Goal: Information Seeking & Learning: Understand process/instructions

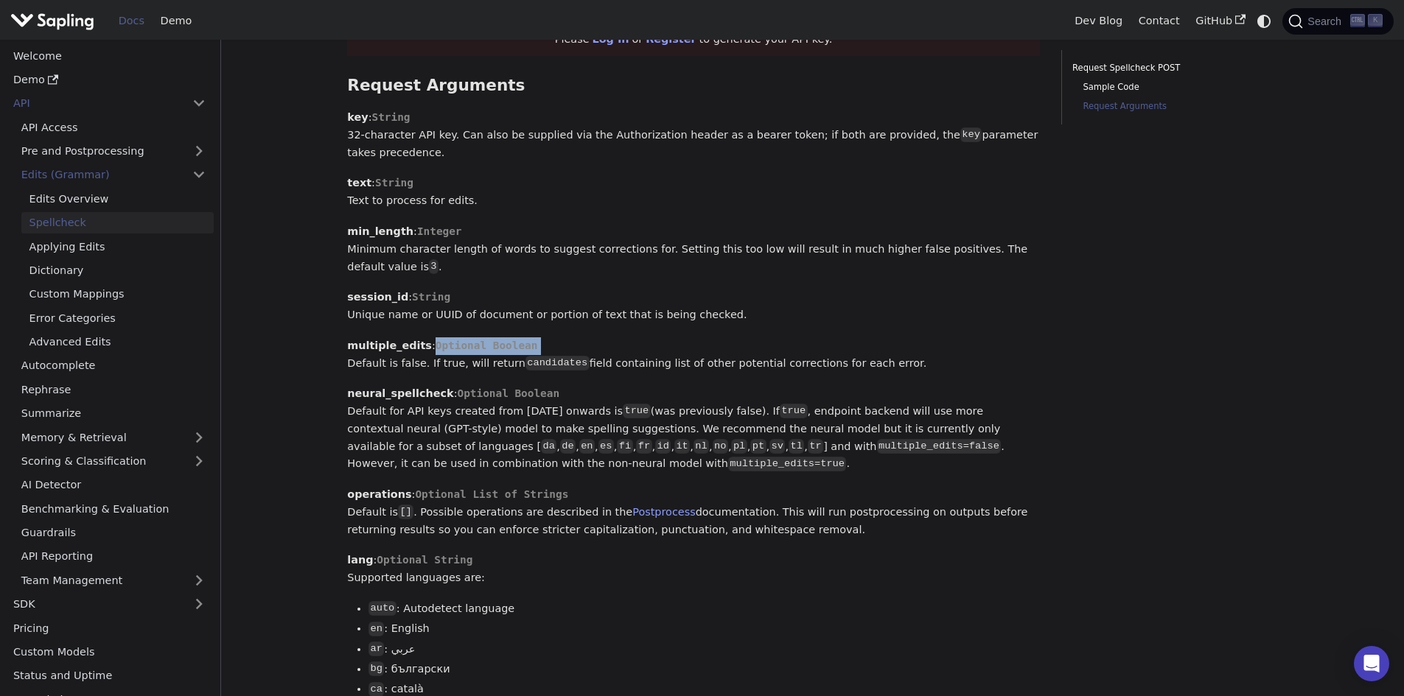
drag, startPoint x: 343, startPoint y: 359, endPoint x: 596, endPoint y: 344, distance: 253.2
click at [596, 344] on div "API Edits (Grammar) Spellcheck On this page Spellcheck For some use cases, gram…" at bounding box center [693, 346] width 713 height 2509
click at [601, 361] on p "multiple_edits : Optional Boolean Default is false. If true, will return candid…" at bounding box center [693, 354] width 693 height 35
drag, startPoint x: 452, startPoint y: 357, endPoint x: 673, endPoint y: 353, distance: 220.4
click at [673, 353] on p "multiple_edits : Optional Boolean Default is false. If true, will return candid…" at bounding box center [693, 354] width 693 height 35
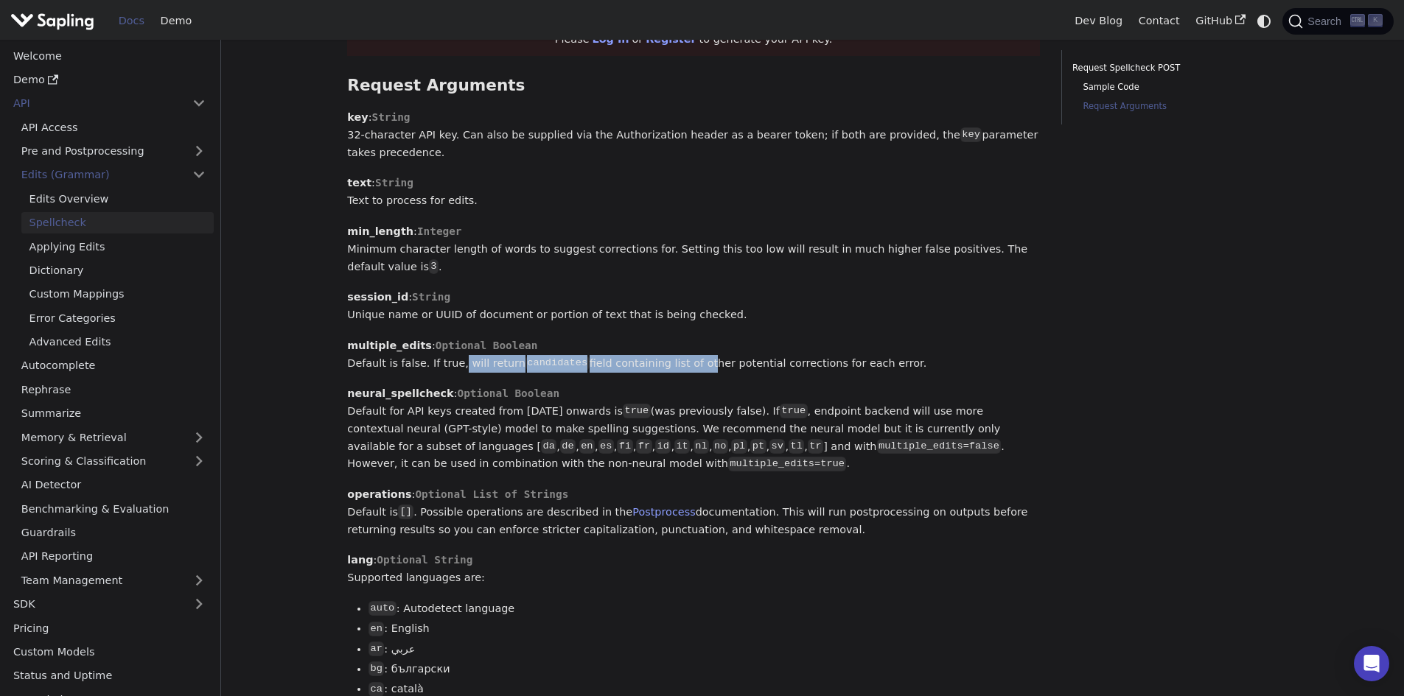
click at [673, 353] on p "multiple_edits : Optional Boolean Default is false. If true, will return candid…" at bounding box center [693, 354] width 693 height 35
drag, startPoint x: 571, startPoint y: 357, endPoint x: 743, endPoint y: 361, distance: 172.5
click at [743, 361] on p "multiple_edits : Optional Boolean Default is false. If true, will return candid…" at bounding box center [693, 354] width 693 height 35
drag, startPoint x: 704, startPoint y: 351, endPoint x: 637, endPoint y: 354, distance: 67.9
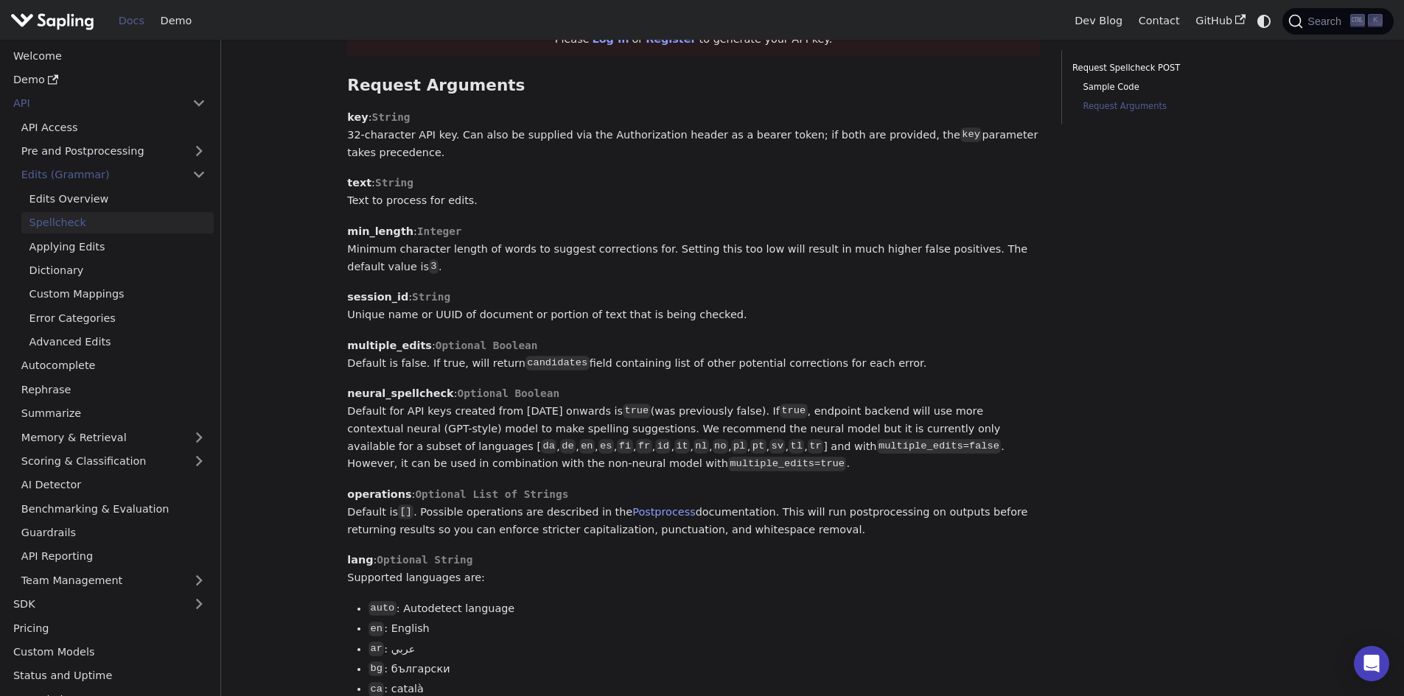
click at [637, 354] on p "multiple_edits : Optional Boolean Default is false. If true, will return candid…" at bounding box center [693, 354] width 693 height 35
drag, startPoint x: 378, startPoint y: 251, endPoint x: 548, endPoint y: 248, distance: 170.2
click at [548, 248] on p "min_length : Integer Minimum character length of words to suggest corrections f…" at bounding box center [693, 249] width 693 height 52
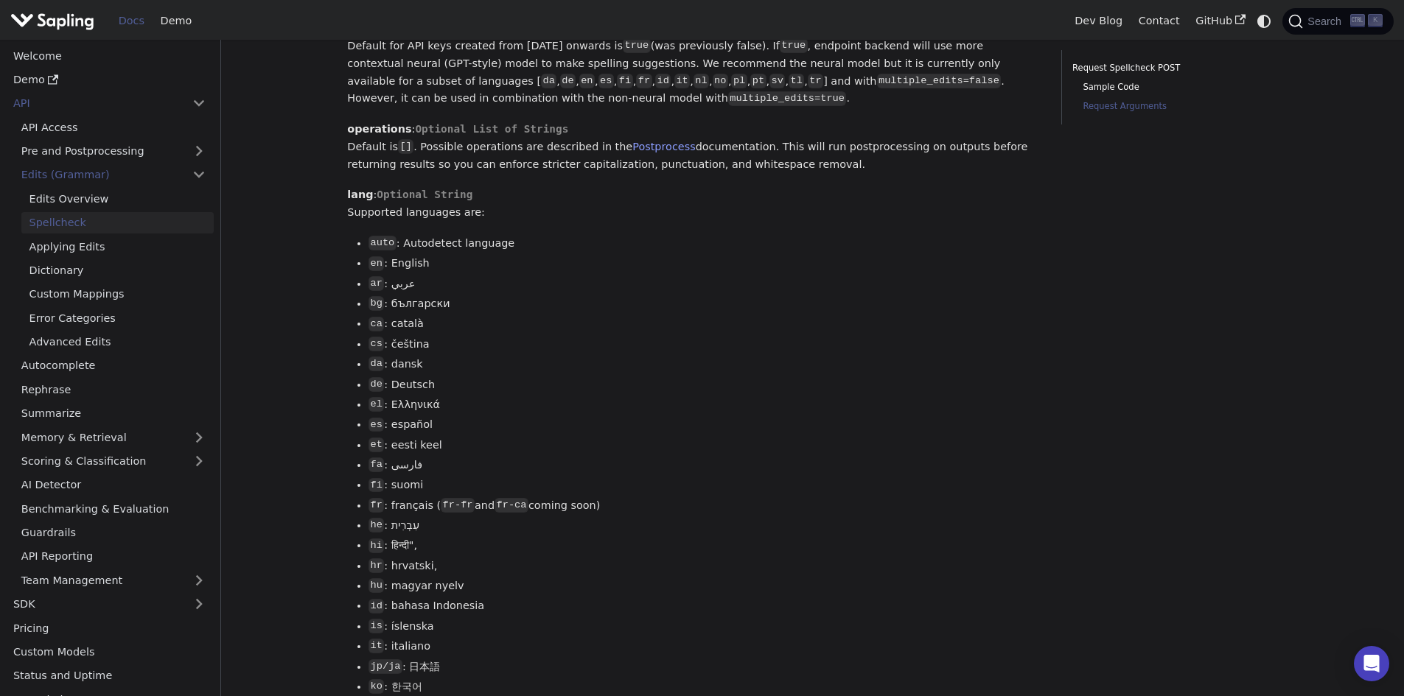
scroll to position [1326, 0]
